Goal: Task Accomplishment & Management: Use online tool/utility

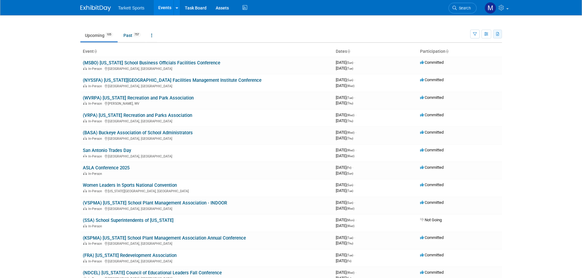
click at [497, 36] on button "button" at bounding box center [497, 34] width 9 height 9
click at [462, 64] on span "(862 Events)" at bounding box center [460, 63] width 21 height 4
click at [107, 38] on link "Upcoming 105" at bounding box center [98, 36] width 37 height 12
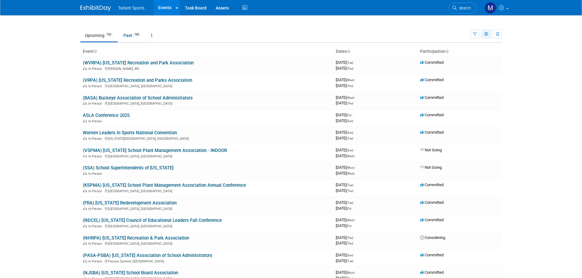
click at [484, 37] on button "button" at bounding box center [486, 34] width 10 height 9
click at [498, 36] on button "button" at bounding box center [497, 34] width 9 height 9
click at [474, 53] on span "(102 Events)" at bounding box center [480, 54] width 21 height 4
